Goal: Information Seeking & Learning: Learn about a topic

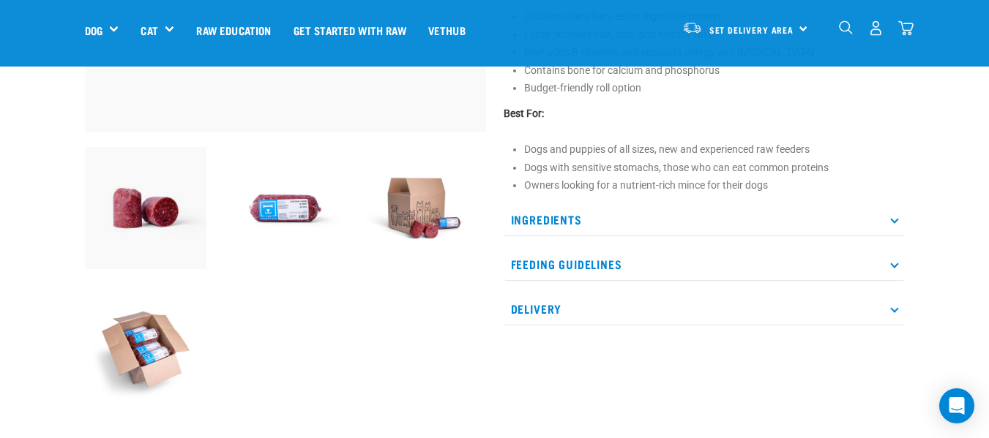
scroll to position [439, 0]
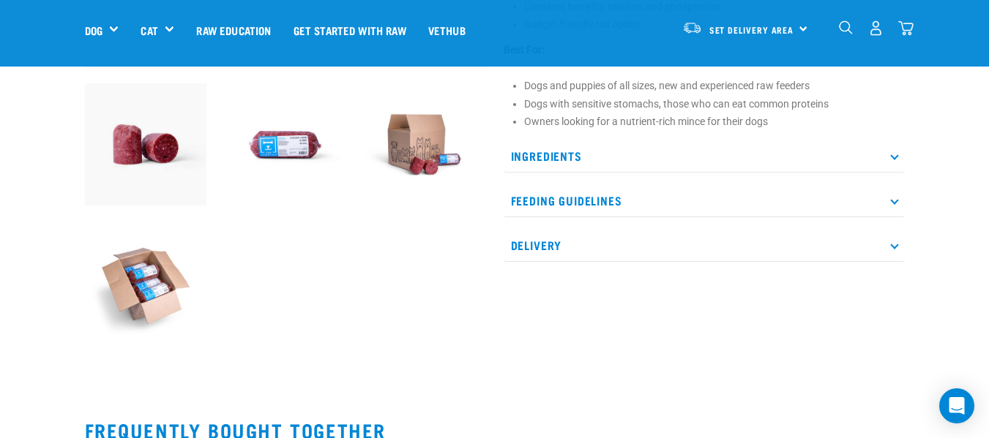
click at [572, 203] on p "Feeding Guidelines" at bounding box center [703, 200] width 401 height 33
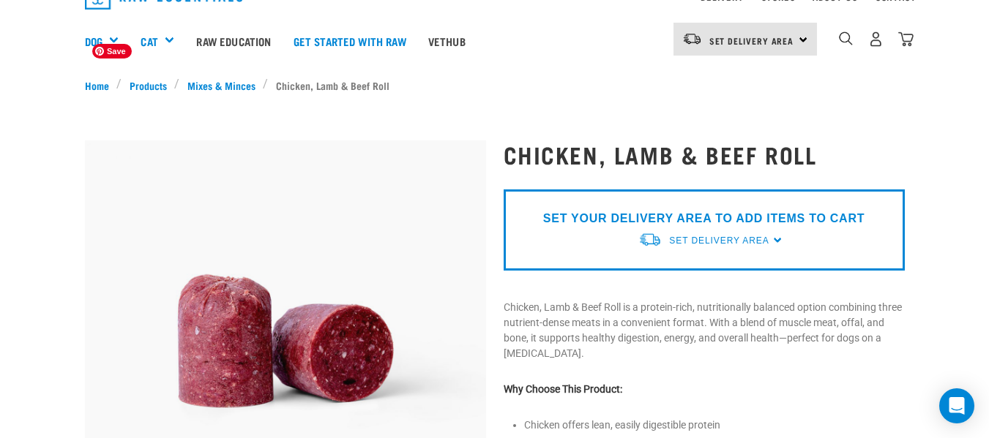
scroll to position [0, 0]
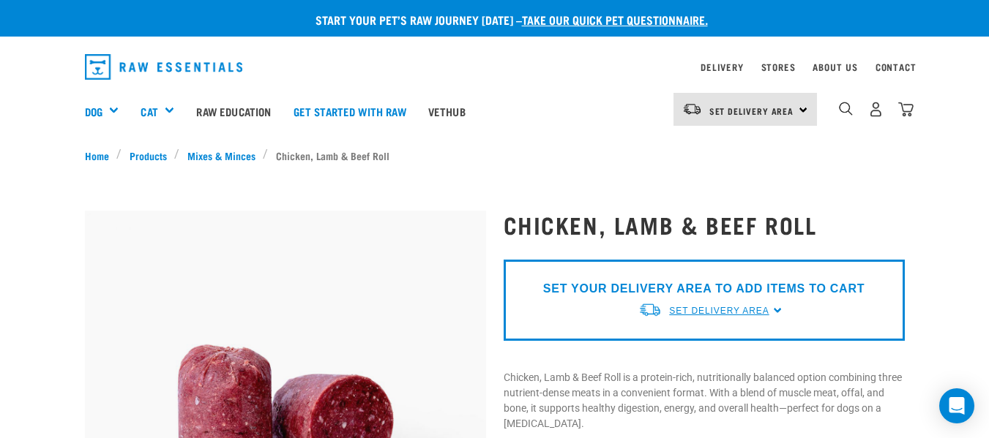
click at [743, 310] on span "Set Delivery Area" at bounding box center [719, 311] width 100 height 10
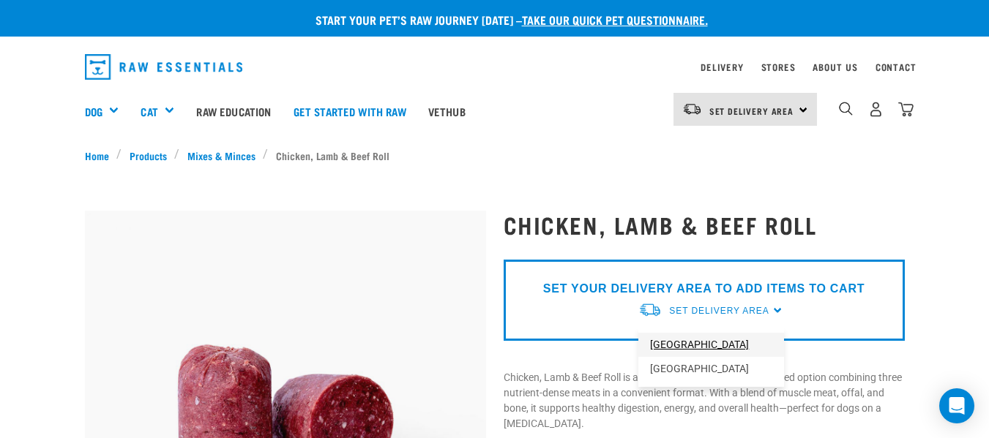
click at [679, 342] on link "[GEOGRAPHIC_DATA]" at bounding box center [711, 345] width 146 height 24
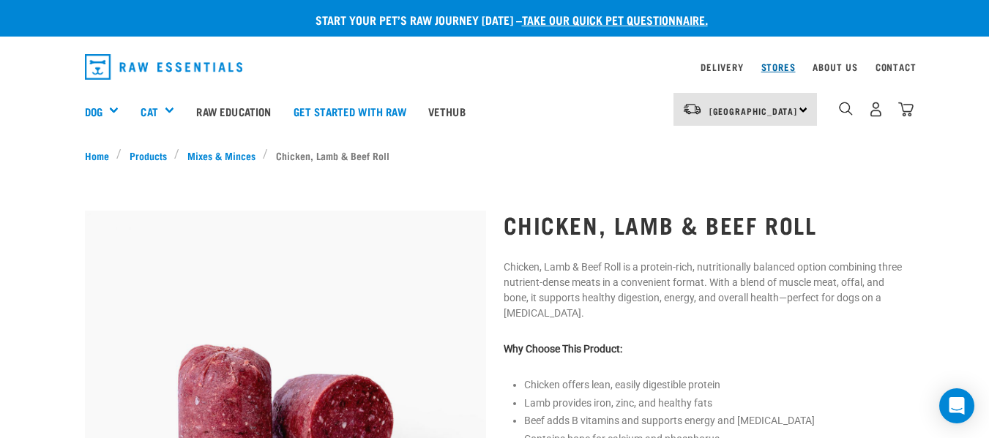
click at [775, 64] on link "Stores" at bounding box center [778, 66] width 34 height 5
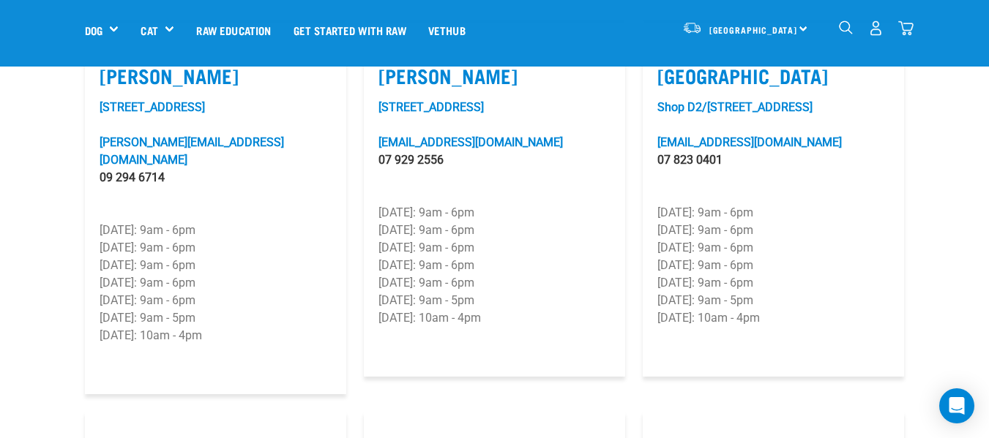
scroll to position [1537, 0]
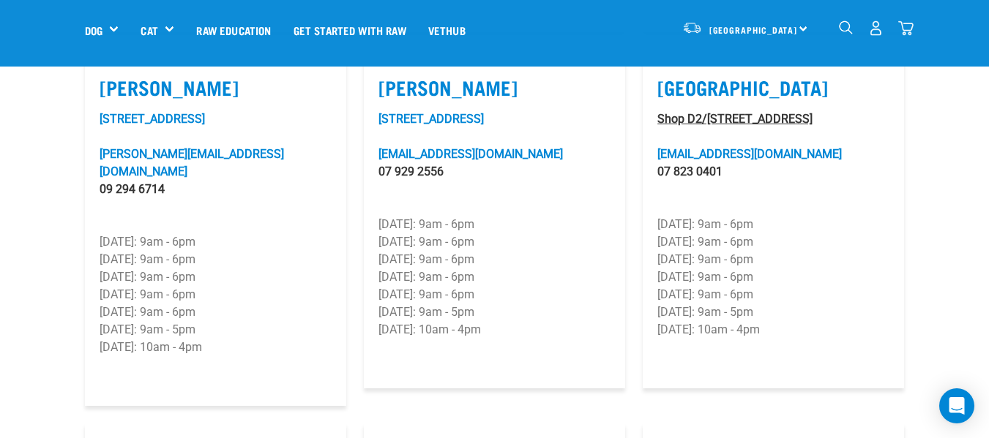
click at [774, 119] on link "Shop D2/[STREET_ADDRESS]" at bounding box center [734, 119] width 155 height 14
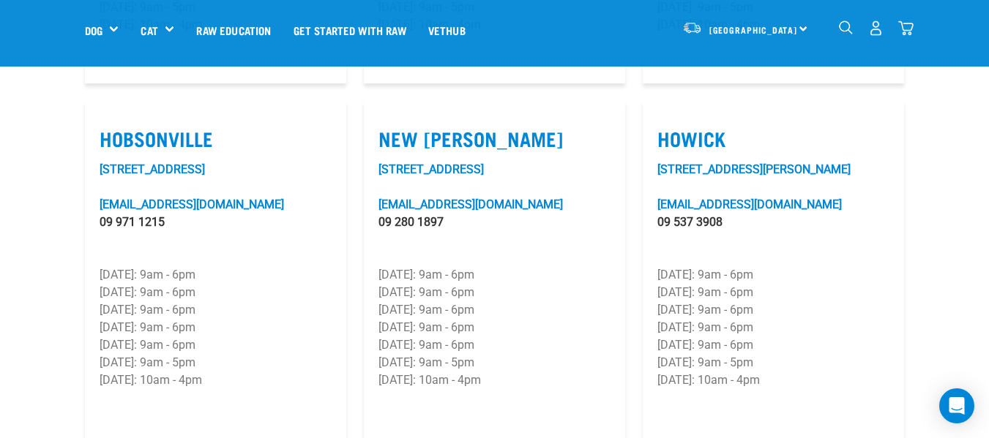
scroll to position [1128, 0]
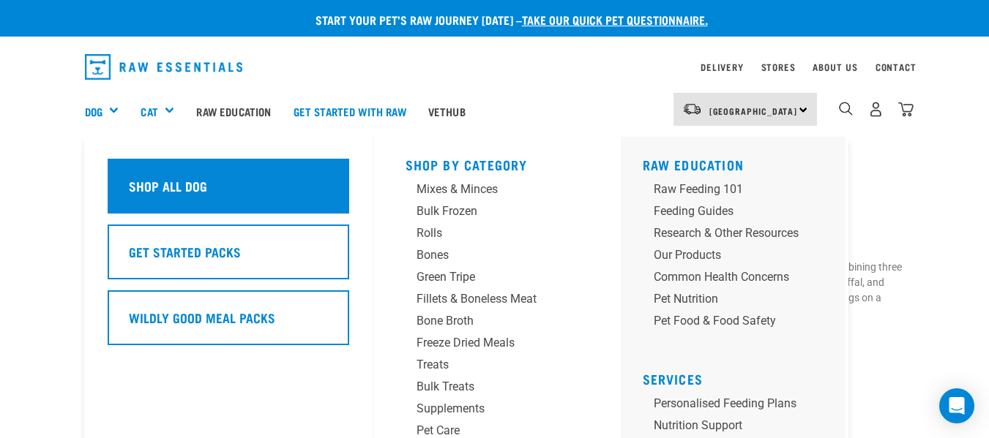
click at [160, 184] on h5 "Shop All Dog" at bounding box center [168, 185] width 78 height 19
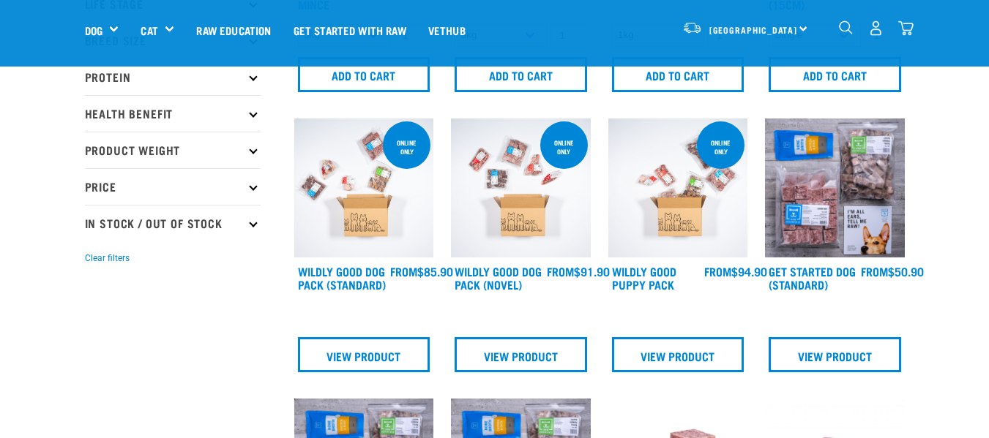
scroll to position [293, 0]
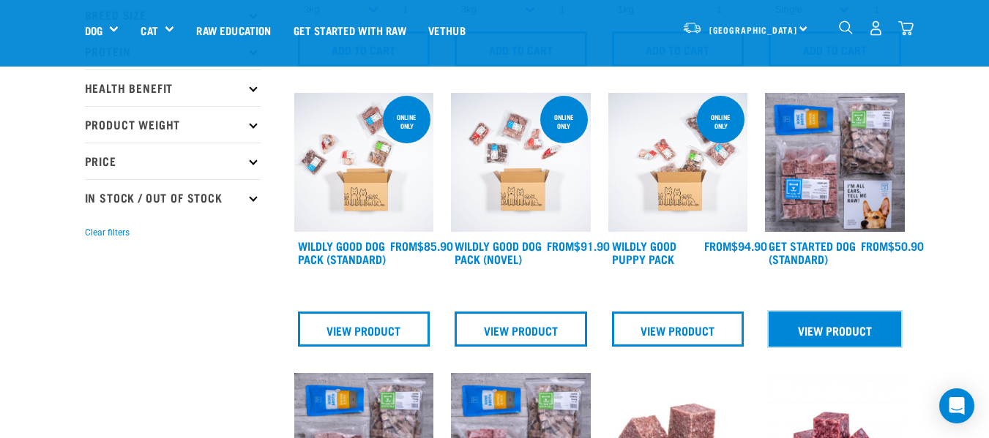
click at [836, 329] on link "View Product" at bounding box center [834, 329] width 132 height 35
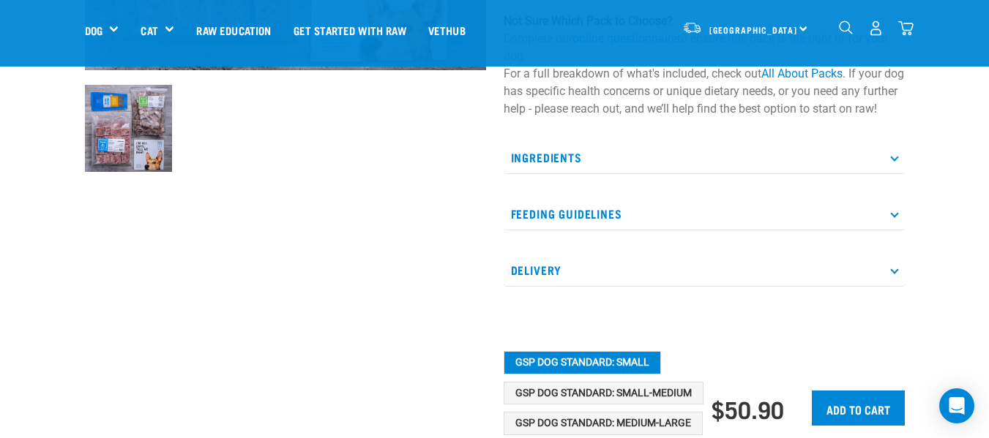
scroll to position [439, 0]
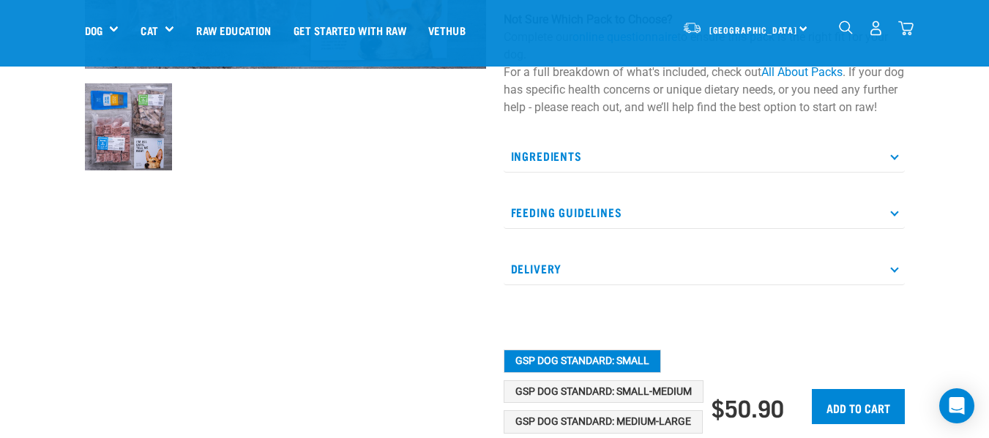
click at [891, 160] on icon at bounding box center [894, 155] width 8 height 8
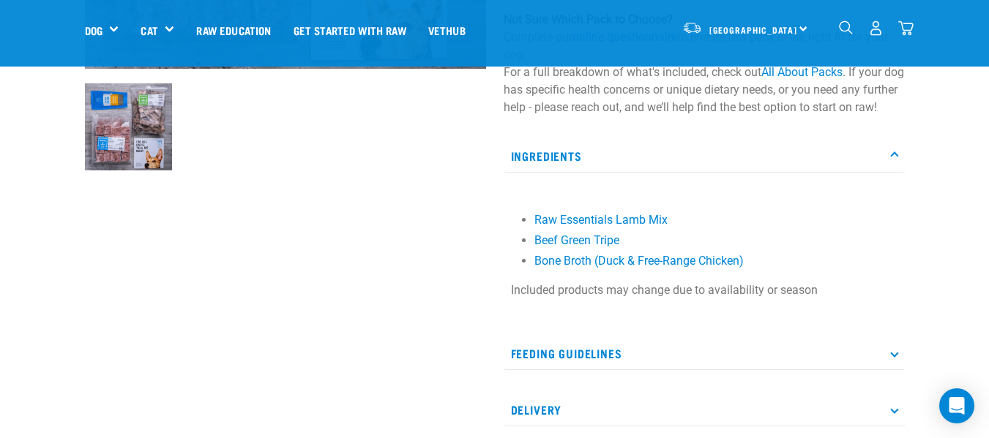
click at [890, 171] on p "Ingredients" at bounding box center [703, 156] width 401 height 33
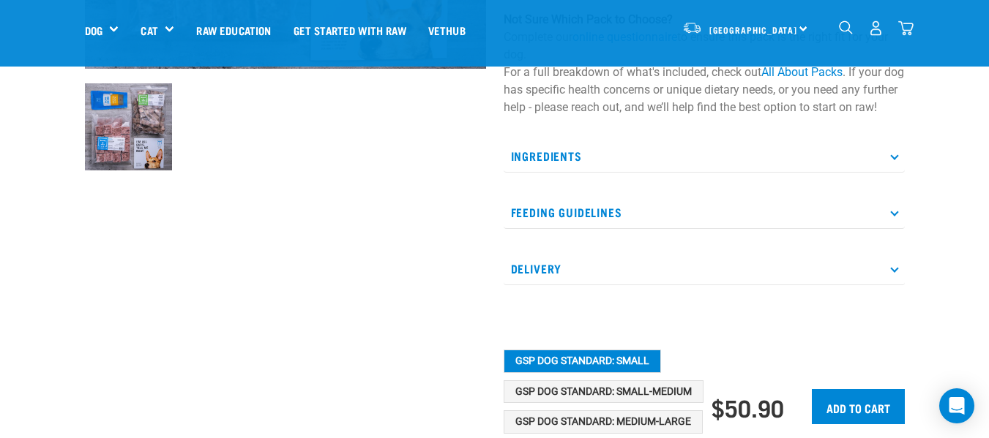
click at [894, 216] on icon at bounding box center [894, 212] width 8 height 8
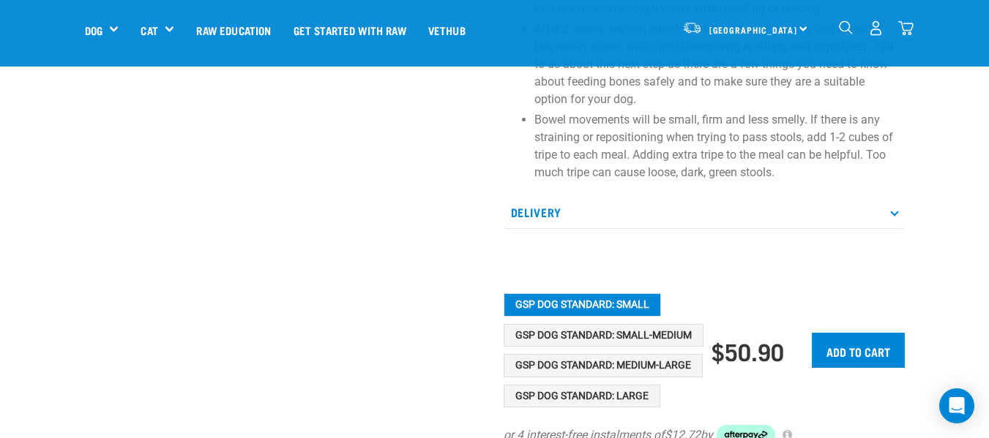
scroll to position [951, 0]
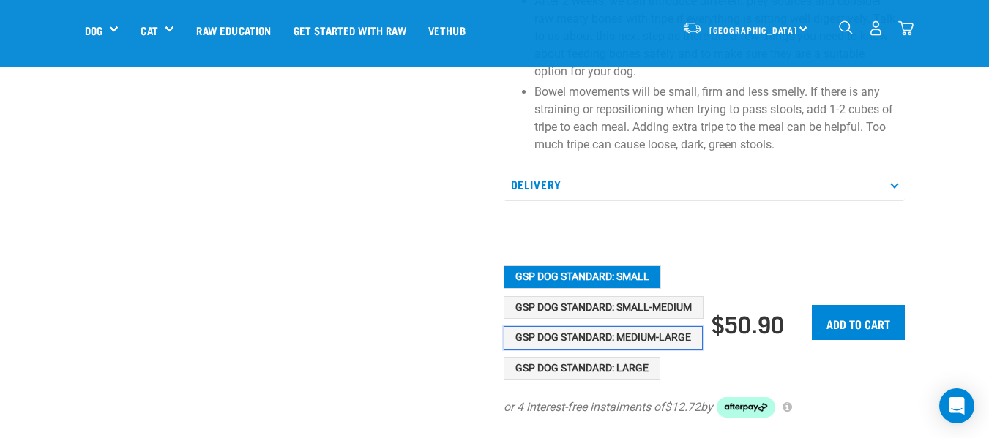
click at [604, 350] on button "GSP Dog Standard: Medium-Large" at bounding box center [602, 337] width 199 height 23
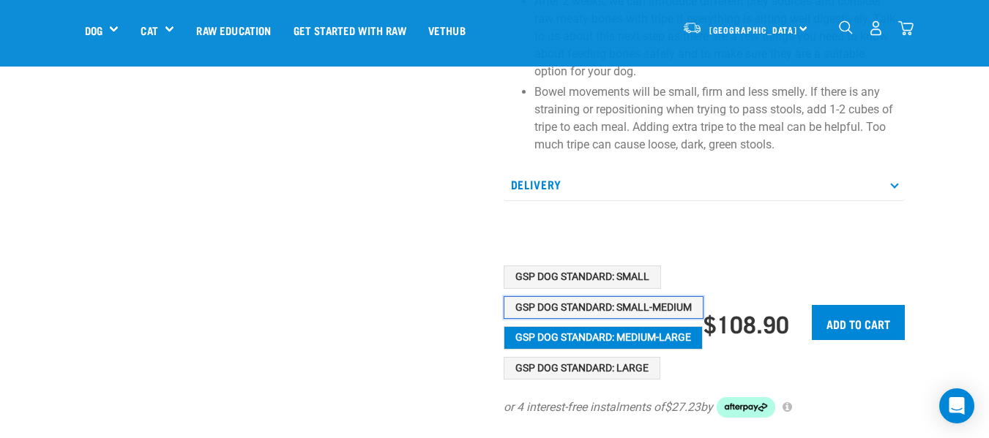
click at [598, 320] on button "GSP Dog Standard: Small-Medium" at bounding box center [603, 307] width 200 height 23
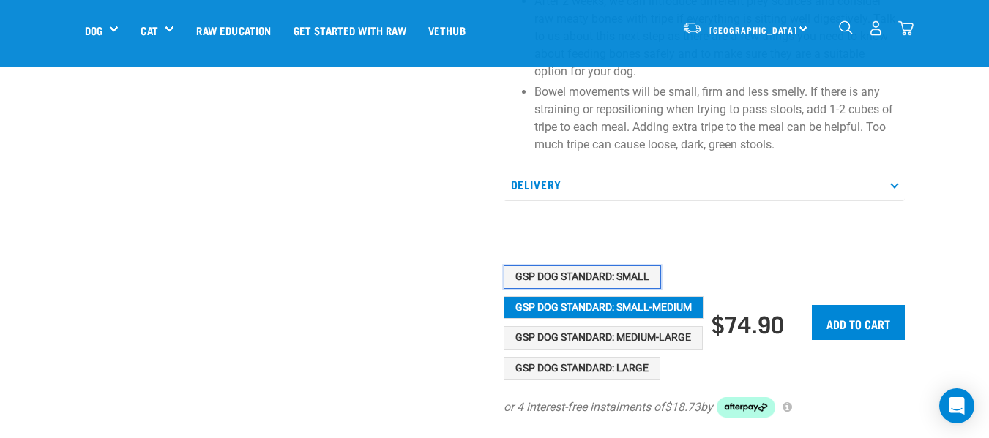
click at [586, 289] on button "GSP Dog Standard: Small" at bounding box center [581, 277] width 157 height 23
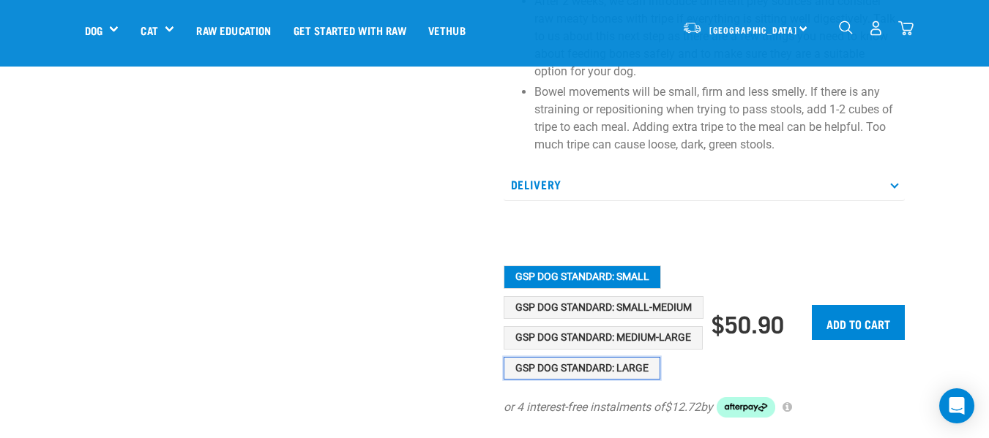
click at [595, 380] on button "GSP Dog Standard: Large" at bounding box center [581, 368] width 157 height 23
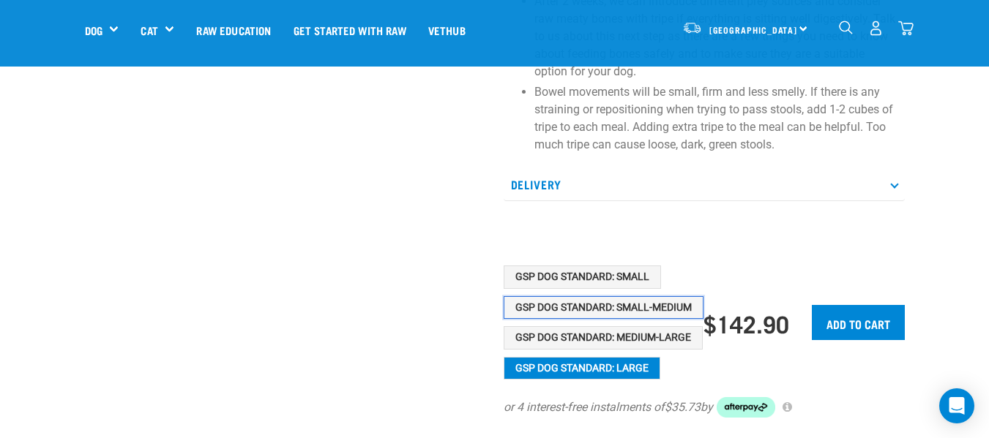
click at [570, 320] on button "GSP Dog Standard: Small-Medium" at bounding box center [603, 307] width 200 height 23
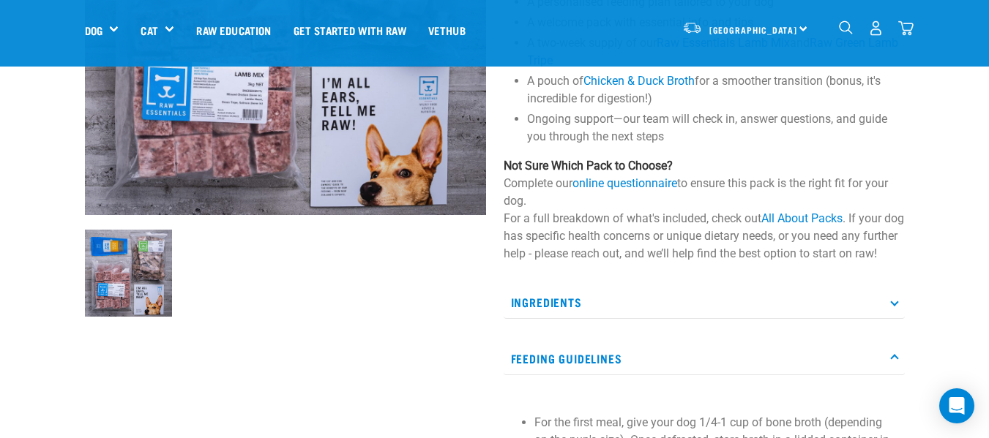
scroll to position [220, 0]
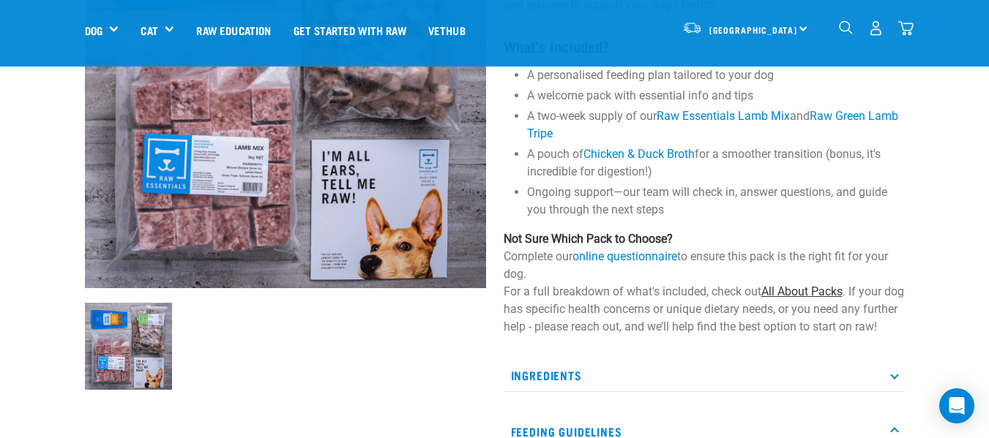
click at [806, 293] on link "All About Packs" at bounding box center [801, 292] width 81 height 14
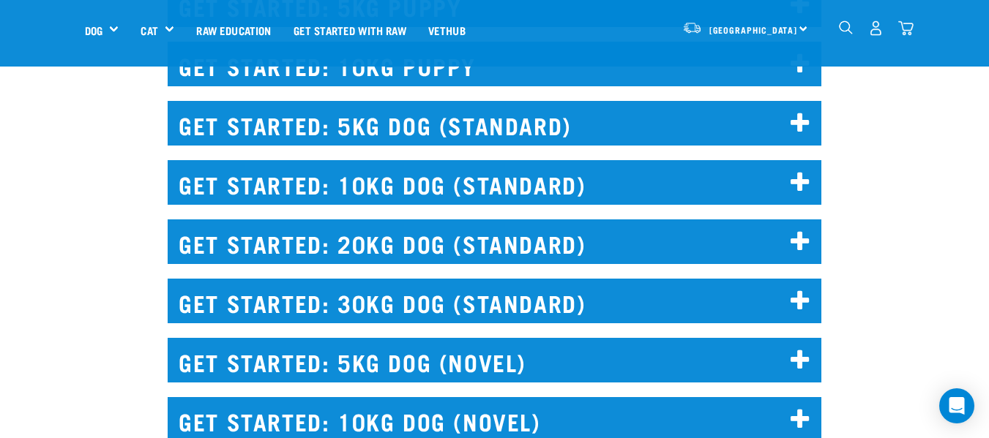
scroll to position [1756, 0]
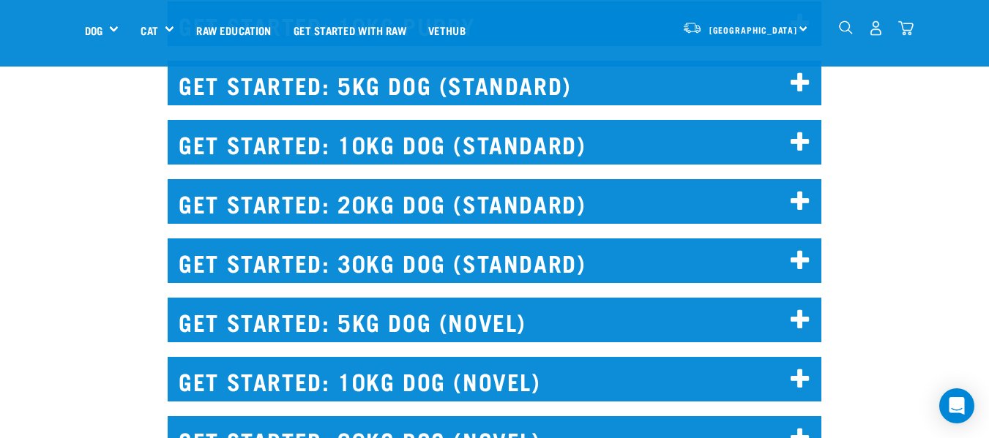
click at [803, 214] on icon at bounding box center [800, 201] width 20 height 23
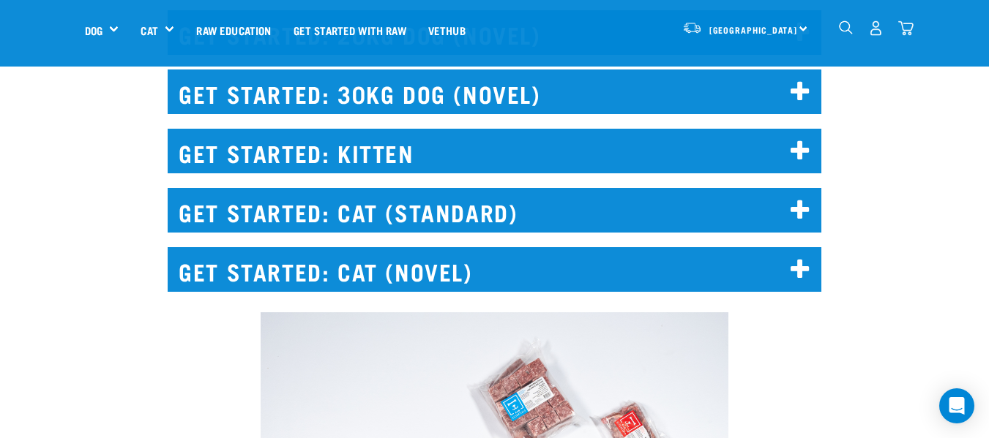
scroll to position [2122, 0]
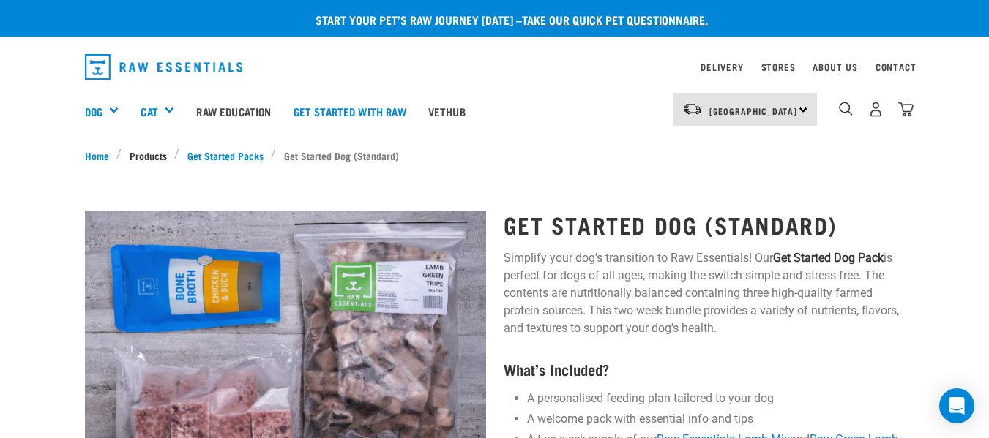
click at [146, 154] on link "Products" at bounding box center [147, 155] width 53 height 15
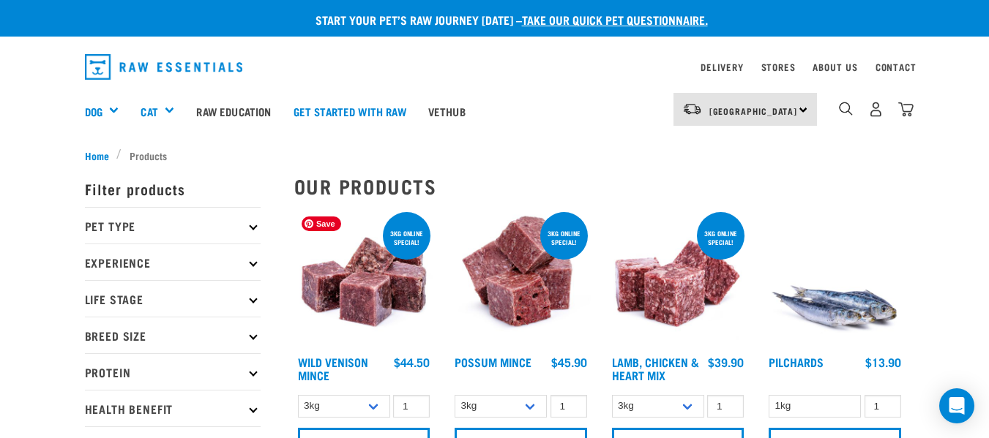
scroll to position [73, 0]
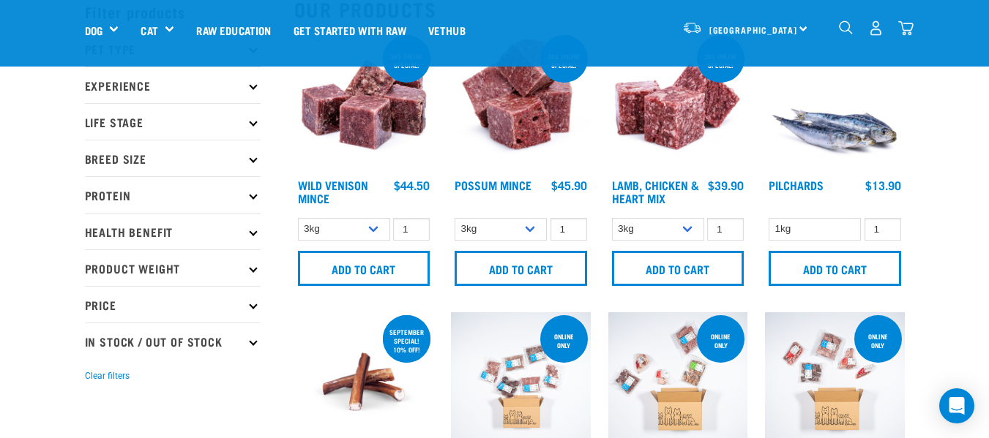
click at [250, 158] on icon at bounding box center [253, 158] width 8 height 8
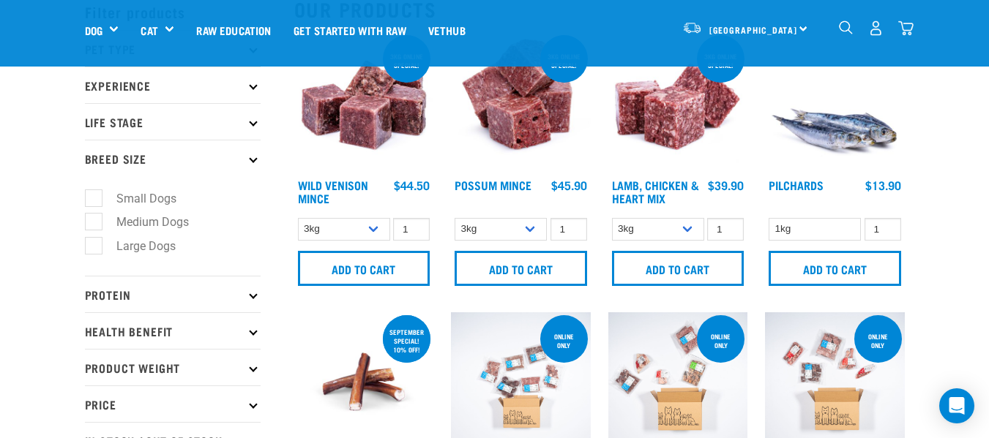
click at [252, 157] on icon at bounding box center [253, 158] width 8 height 8
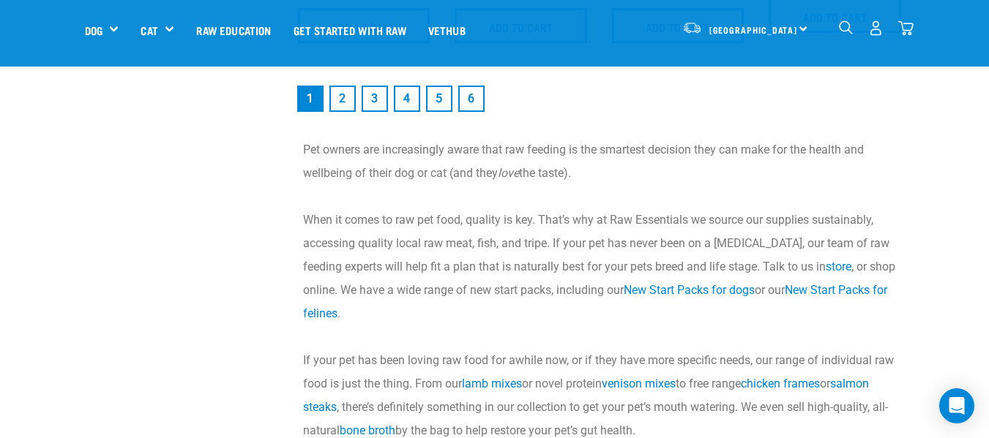
scroll to position [2415, 0]
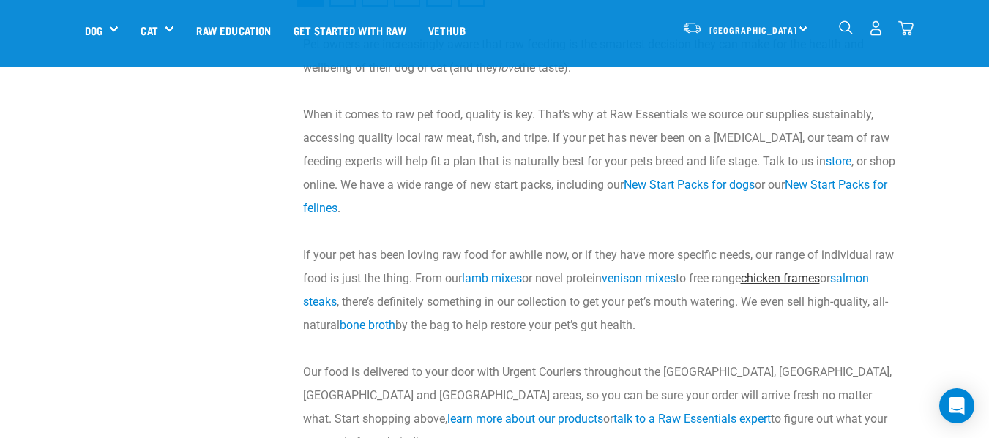
click at [793, 279] on link "chicken frames" at bounding box center [779, 278] width 79 height 14
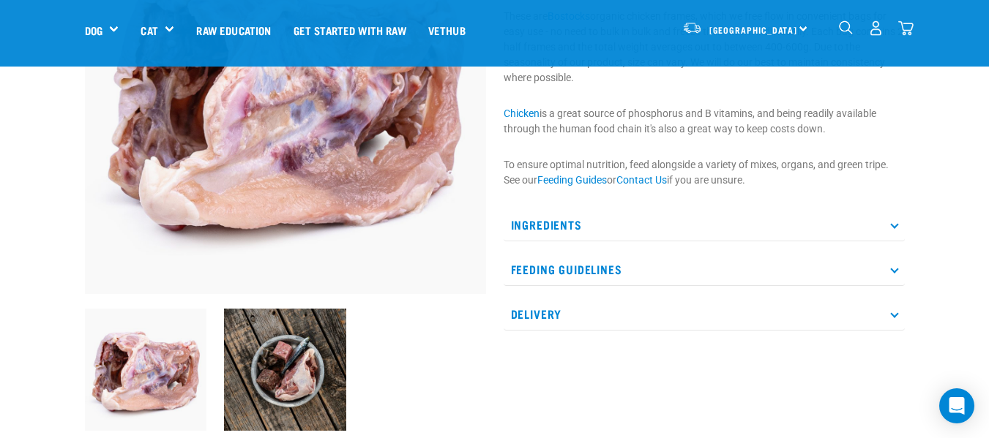
scroll to position [220, 0]
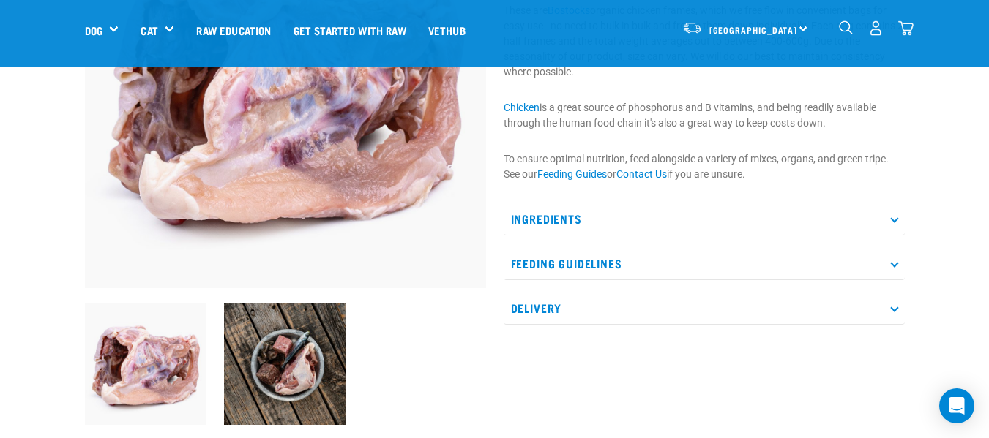
click at [897, 262] on p "Feeding Guidelines" at bounding box center [703, 263] width 401 height 33
click at [895, 220] on icon at bounding box center [894, 218] width 8 height 8
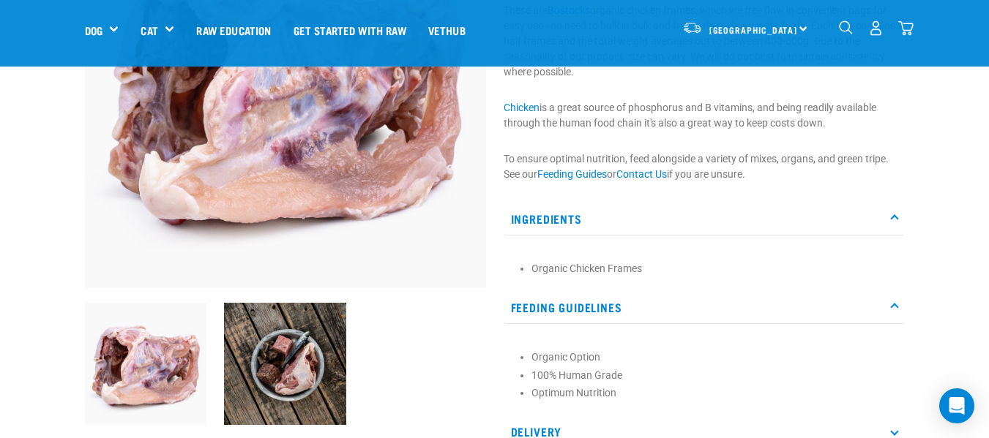
click at [895, 220] on icon at bounding box center [894, 218] width 8 height 8
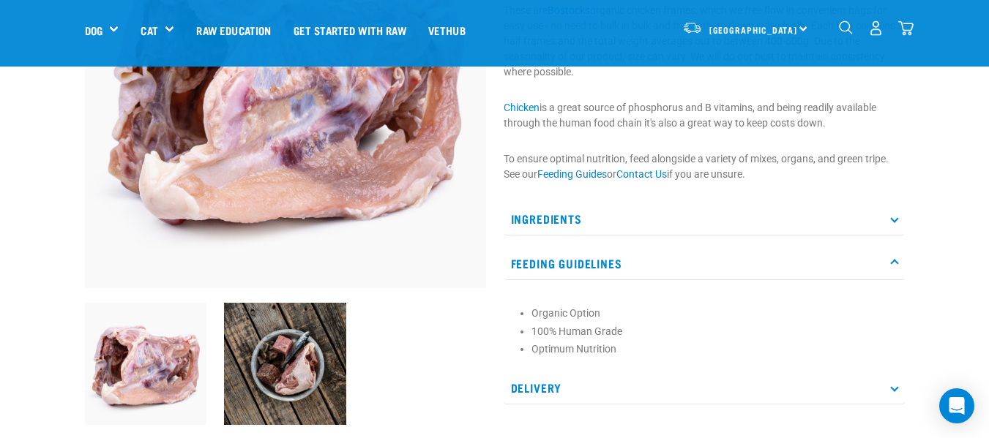
click at [892, 263] on icon at bounding box center [894, 263] width 8 height 8
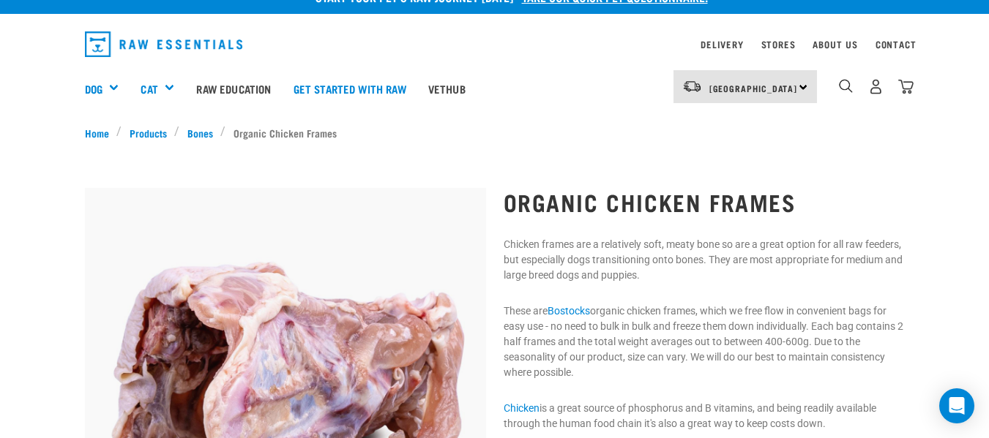
scroll to position [0, 0]
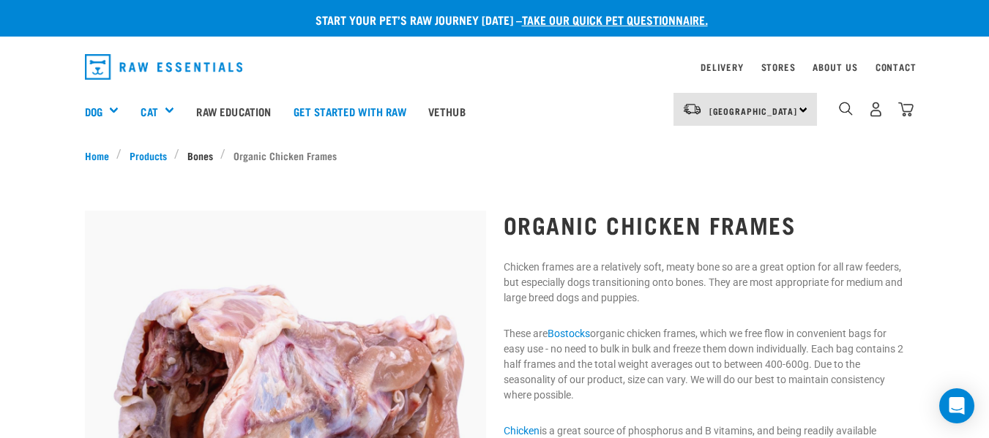
click at [195, 152] on link "Bones" at bounding box center [199, 155] width 41 height 15
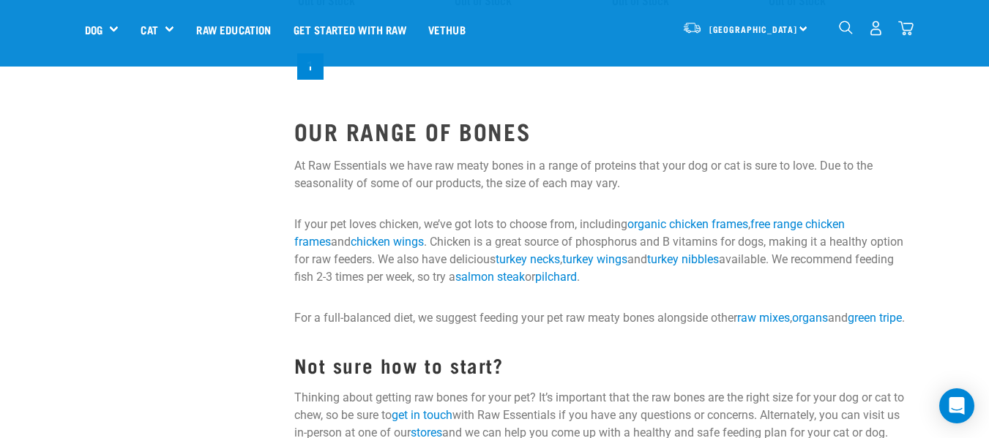
scroll to position [1683, 0]
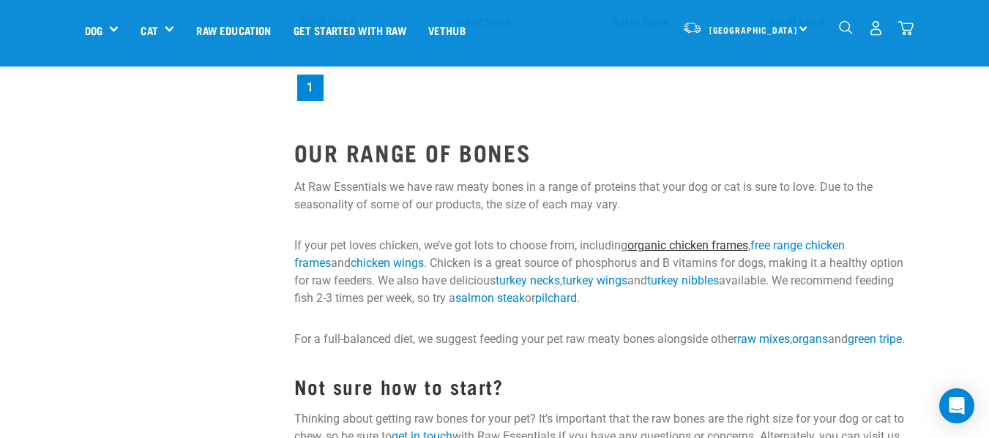
click at [688, 245] on link "organic chicken frames" at bounding box center [687, 246] width 121 height 14
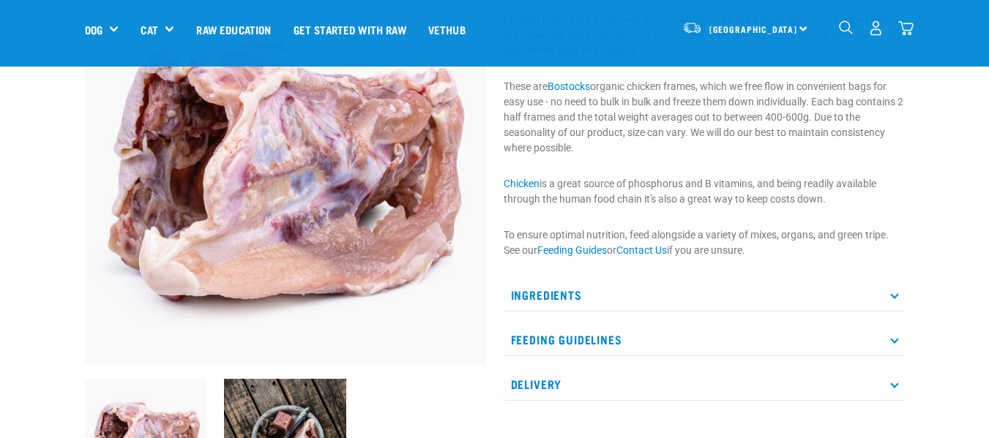
scroll to position [146, 0]
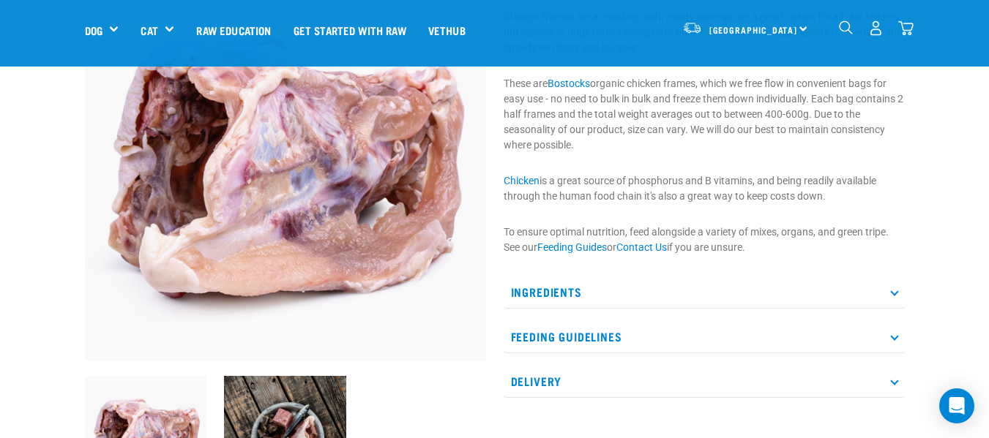
click at [897, 337] on icon at bounding box center [894, 336] width 8 height 8
